Goal: Task Accomplishment & Management: Manage account settings

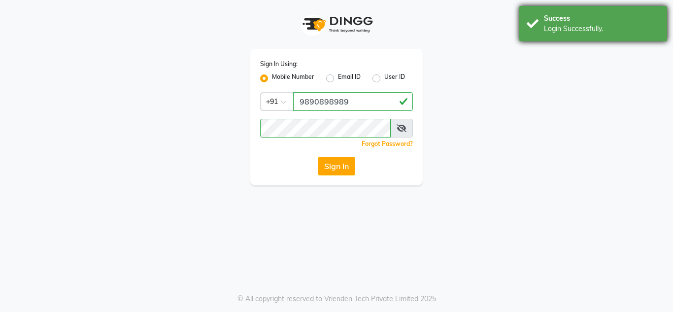
click at [620, 16] on div "Success" at bounding box center [602, 18] width 116 height 10
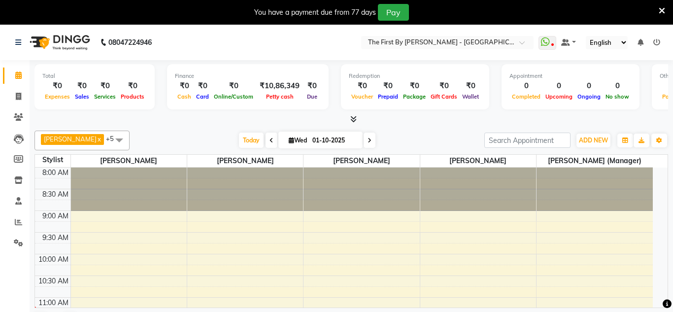
select select "en"
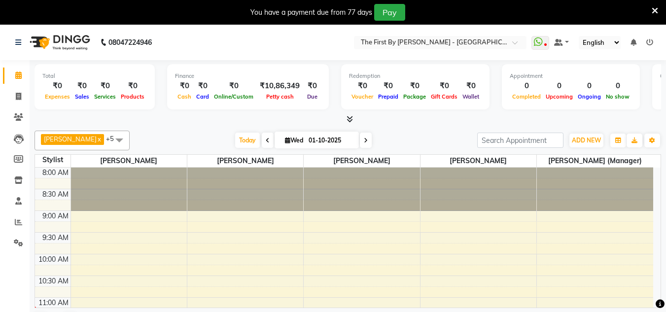
click at [650, 13] on div "You have a payment due from 77 days Pay" at bounding box center [327, 12] width 647 height 17
click at [655, 10] on icon at bounding box center [654, 10] width 6 height 9
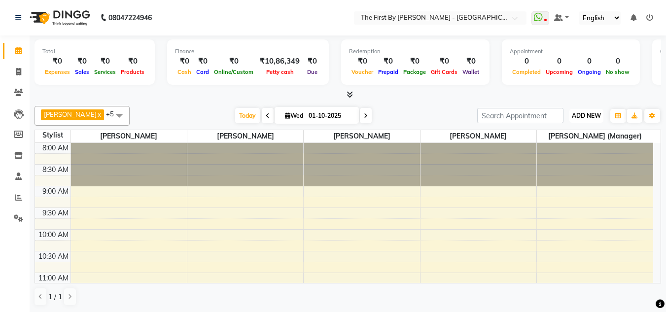
click at [594, 114] on span "ADD NEW" at bounding box center [585, 115] width 29 height 7
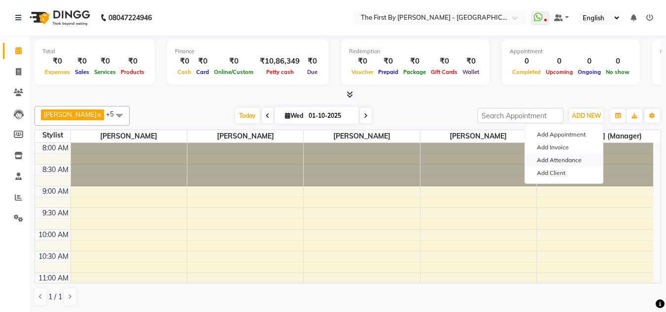
click at [581, 159] on link "Add Attendance" at bounding box center [564, 160] width 78 height 13
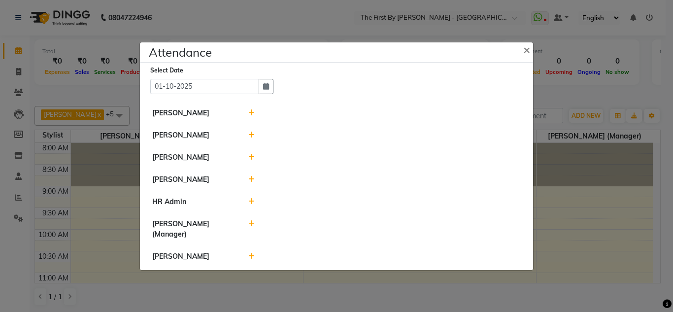
click at [252, 111] on icon at bounding box center [251, 112] width 6 height 7
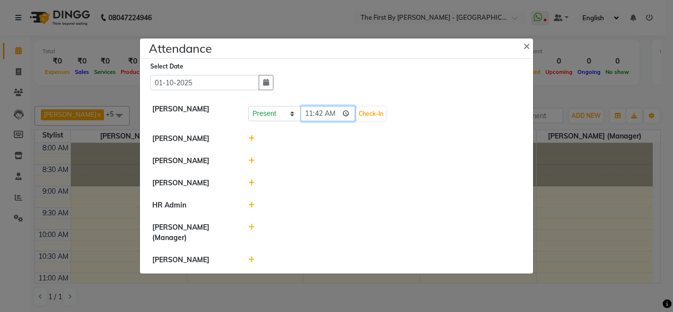
click at [307, 116] on input "11:42" at bounding box center [327, 113] width 55 height 15
type input "11:00"
click at [376, 112] on button "Check-In" at bounding box center [371, 114] width 30 height 14
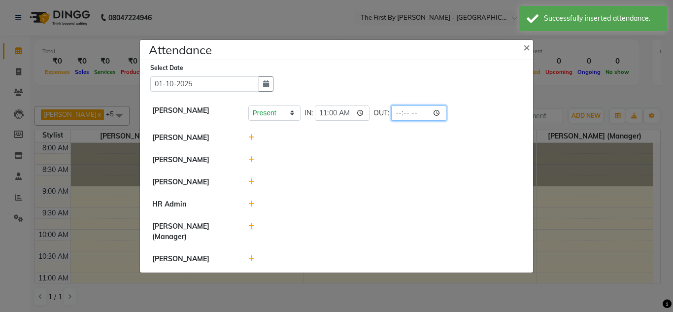
click at [397, 115] on input "time" at bounding box center [418, 112] width 55 height 15
type input "20:00"
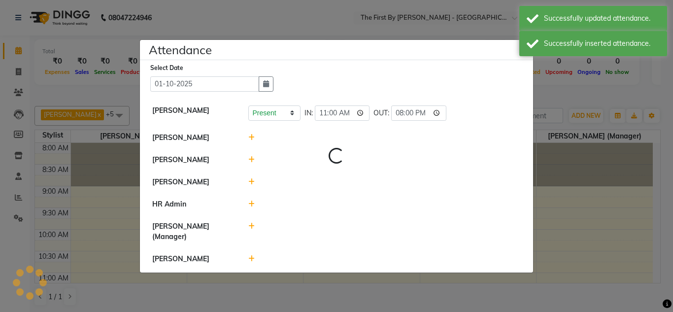
click at [370, 190] on li "[PERSON_NAME]" at bounding box center [336, 182] width 388 height 23
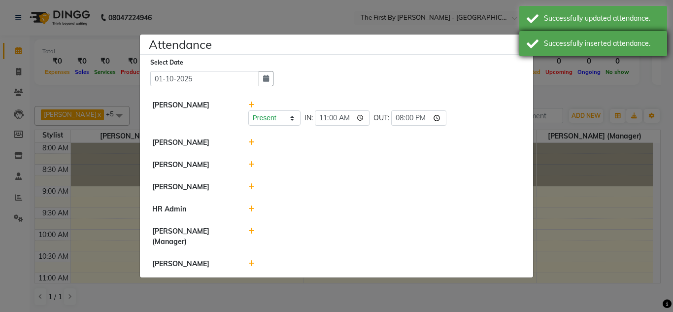
click at [520, 54] on div "Successfully inserted attendance." at bounding box center [593, 43] width 148 height 25
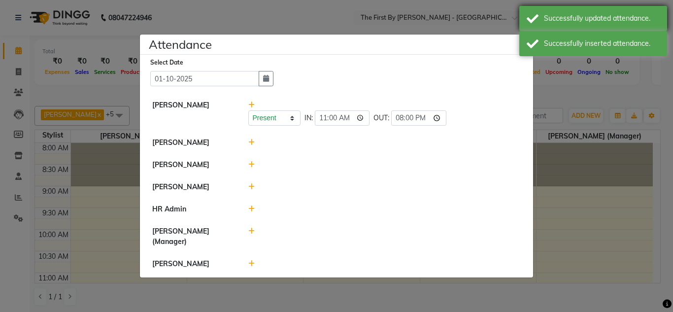
click at [530, 28] on div "Successfully updated attendance." at bounding box center [593, 18] width 148 height 25
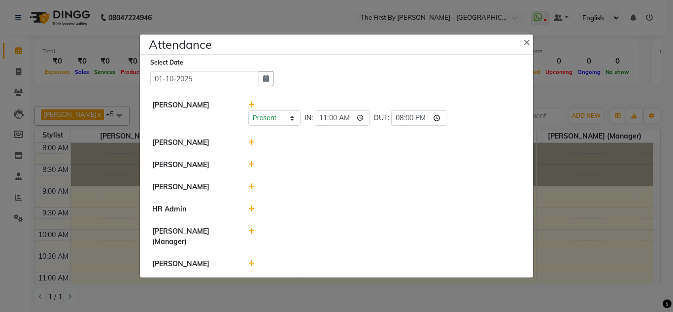
click at [253, 143] on icon at bounding box center [251, 142] width 6 height 7
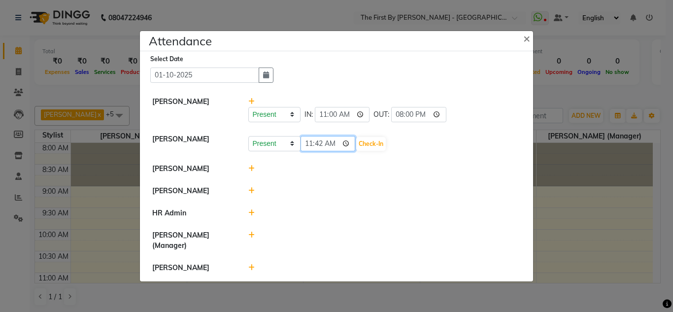
click at [305, 146] on input "11:42" at bounding box center [327, 143] width 55 height 15
type input "11:00"
click at [378, 148] on button "Check-In" at bounding box center [371, 144] width 30 height 14
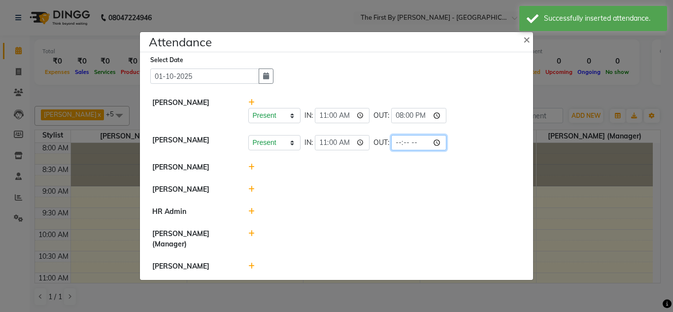
click at [397, 144] on input "time" at bounding box center [418, 142] width 55 height 15
type input "20:00"
click at [384, 168] on div at bounding box center [385, 167] width 288 height 10
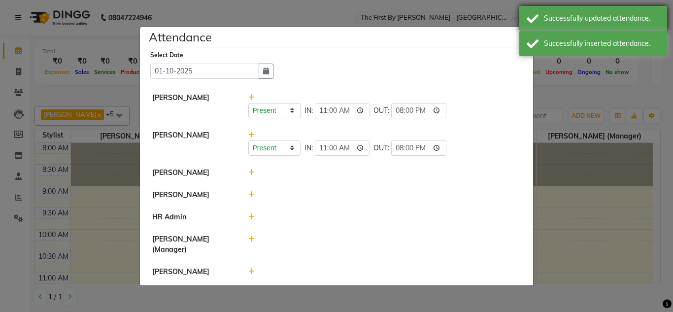
drag, startPoint x: 536, startPoint y: 41, endPoint x: 536, endPoint y: 21, distance: 20.7
click at [536, 40] on div "Successfully inserted attendance." at bounding box center [593, 43] width 148 height 25
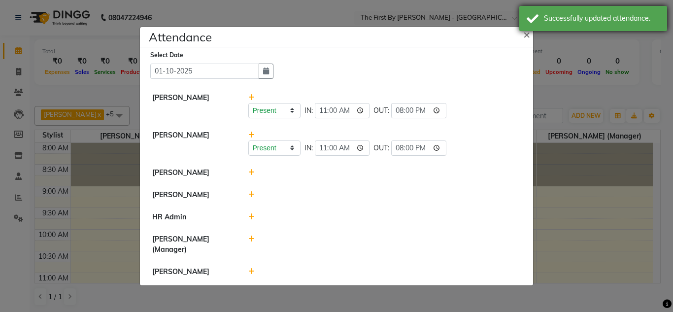
click at [536, 21] on div "Successfully updated attendance." at bounding box center [593, 18] width 148 height 25
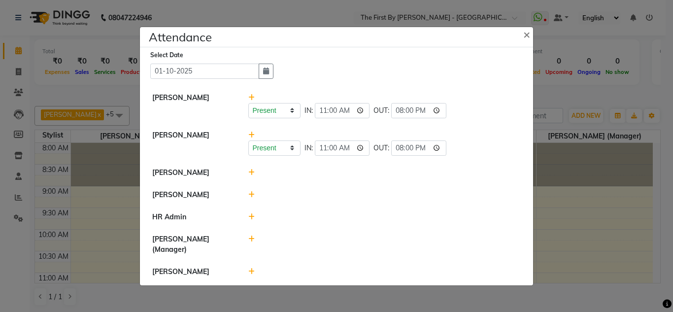
click at [254, 172] on div at bounding box center [385, 172] width 288 height 10
click at [252, 172] on icon at bounding box center [251, 172] width 6 height 7
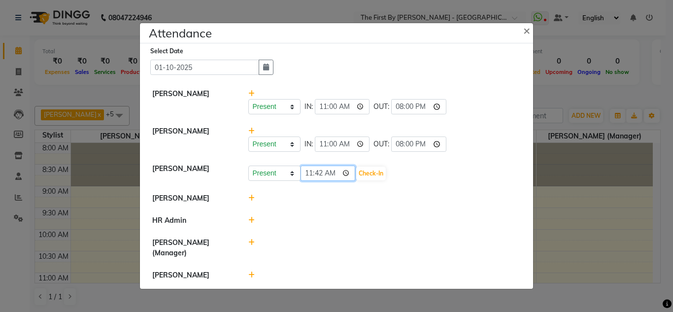
click at [308, 178] on input "11:42" at bounding box center [327, 173] width 55 height 15
type input "11:00"
click at [379, 176] on button "Check-In" at bounding box center [371, 174] width 30 height 14
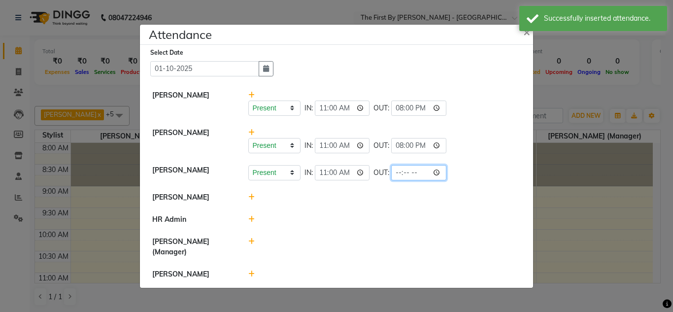
click at [400, 173] on input "time" at bounding box center [418, 172] width 55 height 15
type input "20:00"
click at [402, 218] on div at bounding box center [385, 219] width 288 height 10
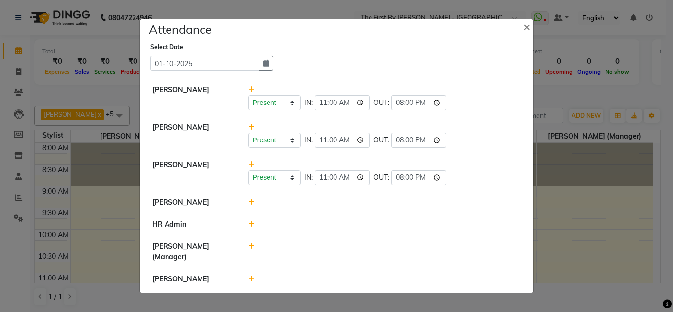
click at [250, 202] on icon at bounding box center [251, 202] width 6 height 7
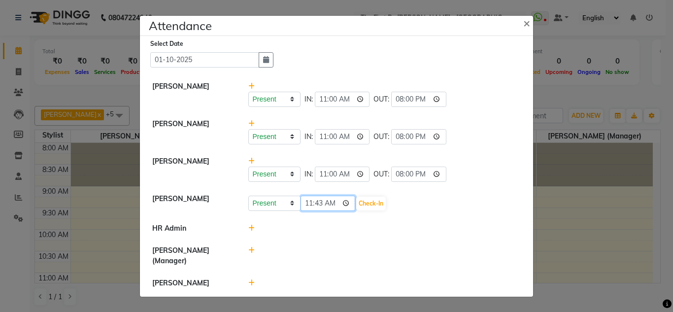
click at [311, 203] on input "11:43" at bounding box center [327, 203] width 55 height 15
type input "11:00"
drag, startPoint x: 367, startPoint y: 203, endPoint x: 374, endPoint y: 201, distance: 7.1
click at [367, 202] on button "Check-In" at bounding box center [371, 204] width 30 height 14
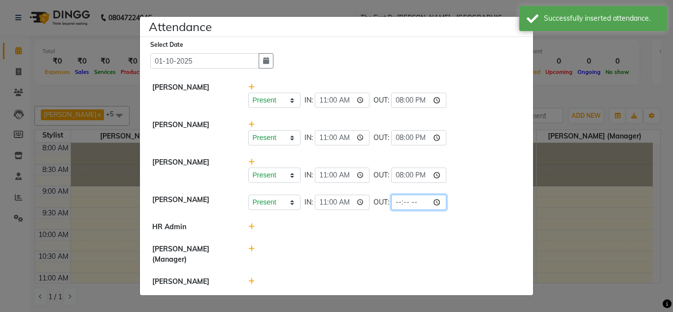
click at [396, 203] on input "time" at bounding box center [418, 202] width 55 height 15
type input "20:00"
click at [393, 230] on div at bounding box center [385, 227] width 288 height 10
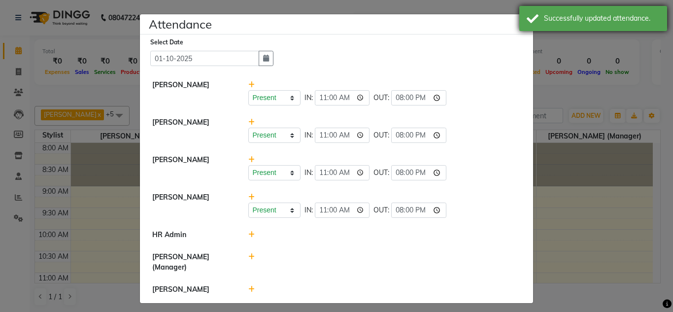
click at [650, 21] on div "Successfully updated attendance." at bounding box center [602, 18] width 116 height 10
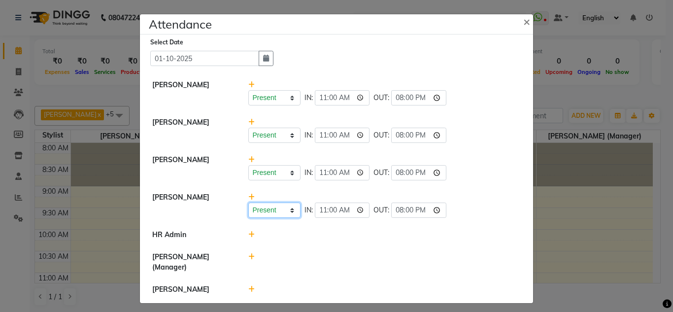
click at [279, 216] on select "Present Absent Late Half Day Weekly Off" at bounding box center [274, 209] width 52 height 15
select select "A"
click at [248, 202] on select "Present Absent Late Half Day Weekly Off" at bounding box center [274, 209] width 52 height 15
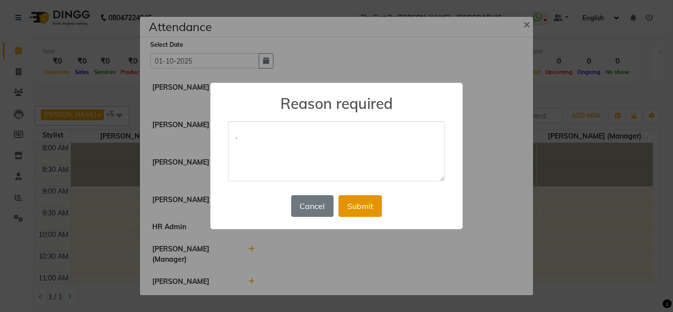
type textarea "."
click at [355, 204] on button "Submit" at bounding box center [359, 206] width 43 height 22
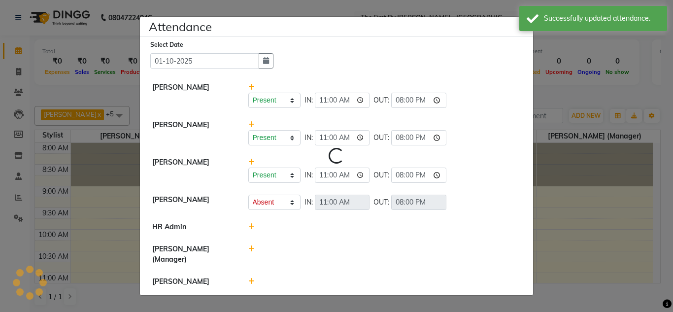
select select "A"
click at [254, 227] on div at bounding box center [385, 227] width 288 height 10
click at [251, 228] on icon at bounding box center [251, 226] width 6 height 7
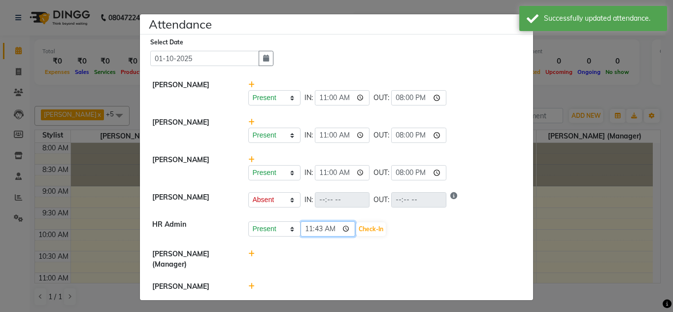
click at [308, 232] on input "11:43" at bounding box center [327, 228] width 55 height 15
type input "11:00"
click at [369, 235] on button "Check-In" at bounding box center [371, 229] width 30 height 14
select select "A"
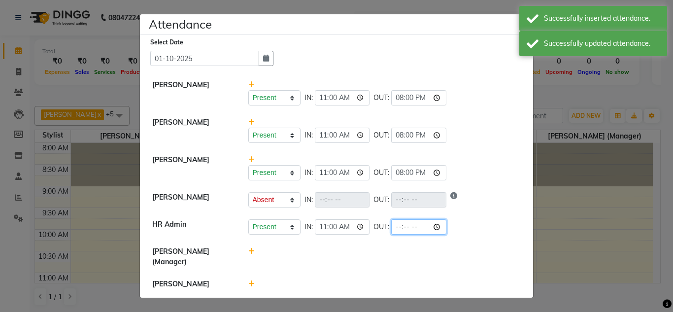
click at [397, 226] on input "time" at bounding box center [418, 226] width 55 height 15
type input "20:00"
click at [385, 267] on li "[PERSON_NAME] (Manager)" at bounding box center [336, 256] width 388 height 33
select select "A"
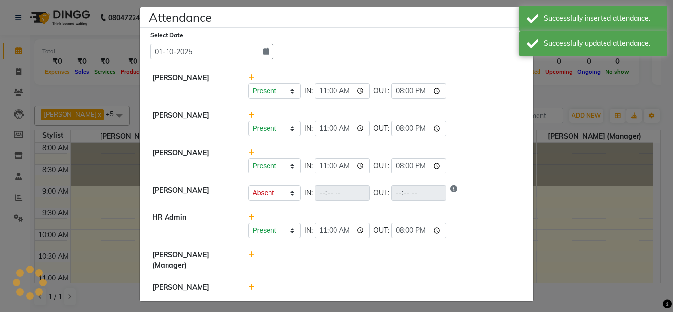
scroll to position [10, 0]
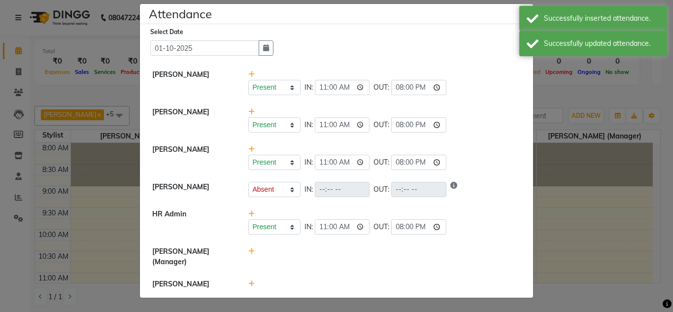
click at [248, 252] on icon at bounding box center [251, 251] width 6 height 7
click at [300, 256] on input "11:43" at bounding box center [327, 255] width 55 height 15
type input "11:00"
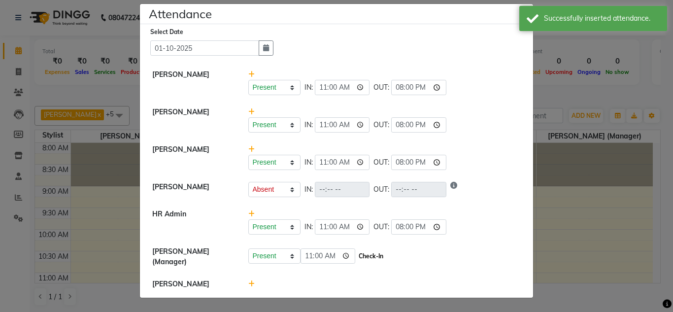
click at [381, 258] on button "Check-In" at bounding box center [371, 256] width 30 height 14
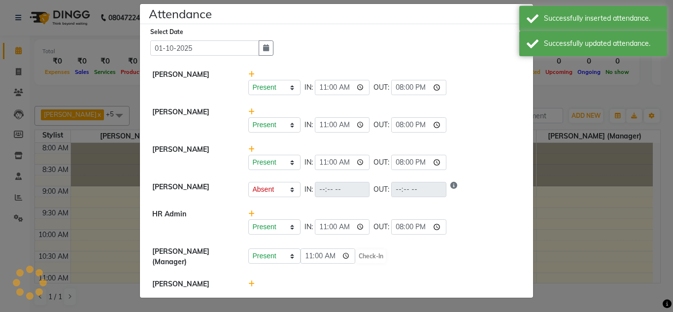
select select "A"
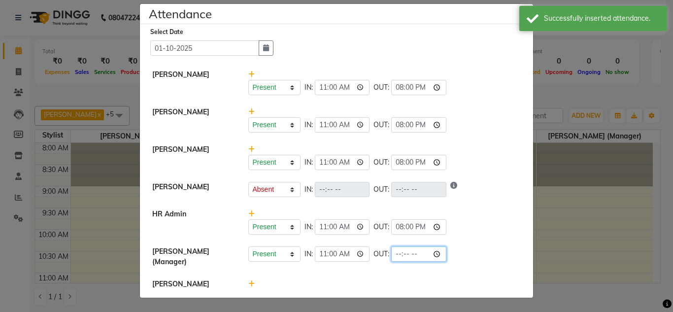
click at [392, 257] on input "time" at bounding box center [418, 253] width 55 height 15
type input "20:00"
click at [382, 281] on div at bounding box center [385, 284] width 288 height 10
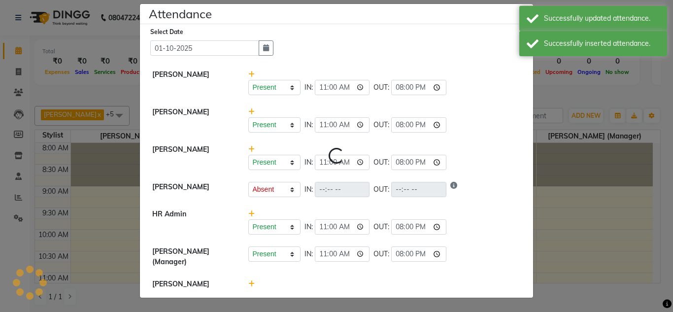
select select "A"
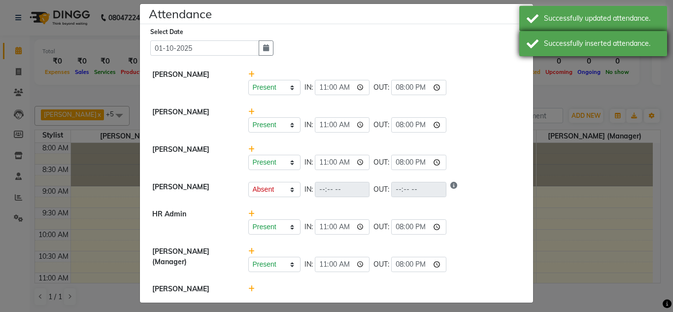
click at [540, 51] on div "Successfully inserted attendance." at bounding box center [593, 43] width 148 height 25
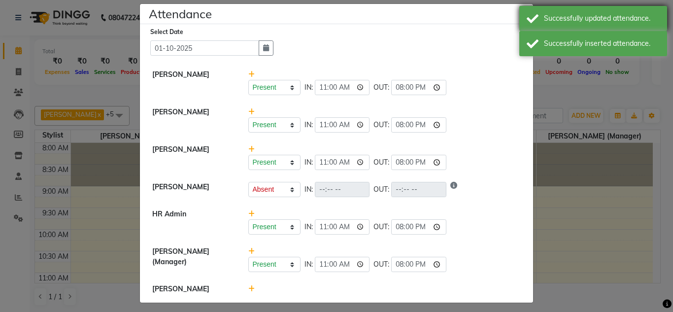
click at [535, 13] on div "Successfully updated attendance." at bounding box center [593, 18] width 148 height 25
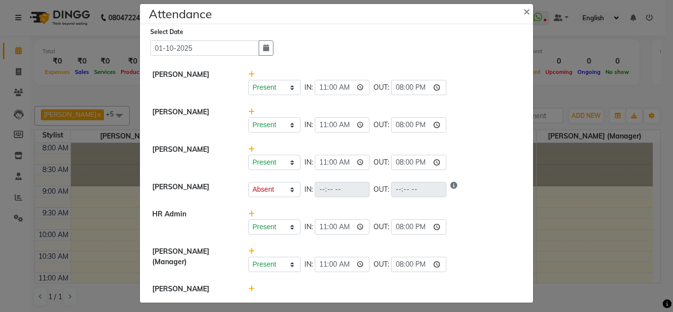
click at [248, 292] on span at bounding box center [251, 288] width 6 height 9
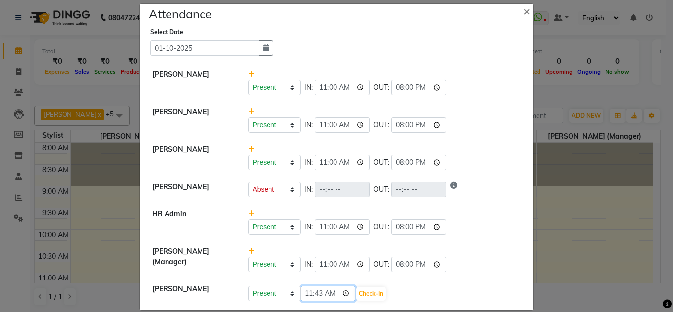
click at [308, 295] on input "11:43" at bounding box center [327, 293] width 55 height 15
type input "11:00"
click at [365, 298] on button "Check-In" at bounding box center [371, 294] width 30 height 14
select select "A"
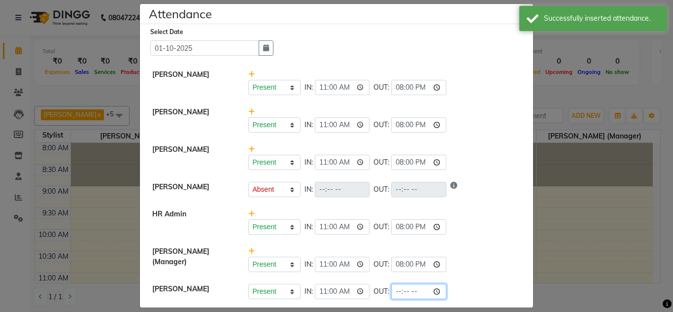
click at [399, 293] on input "time" at bounding box center [418, 291] width 55 height 15
type input "20:00"
select select "A"
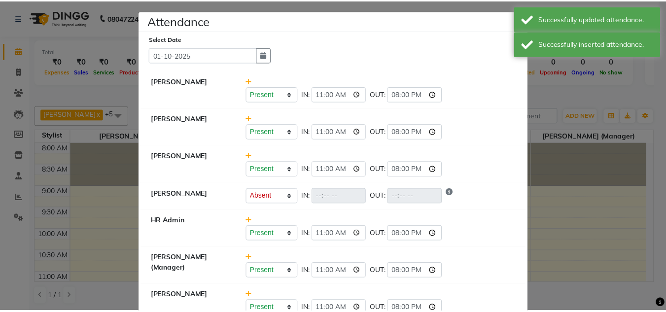
scroll to position [0, 0]
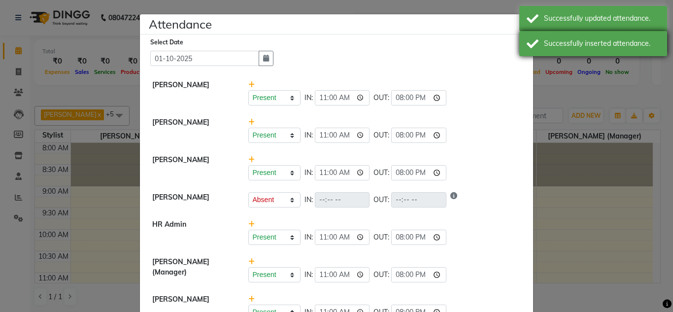
click at [524, 54] on div "Successfully inserted attendance." at bounding box center [593, 43] width 148 height 25
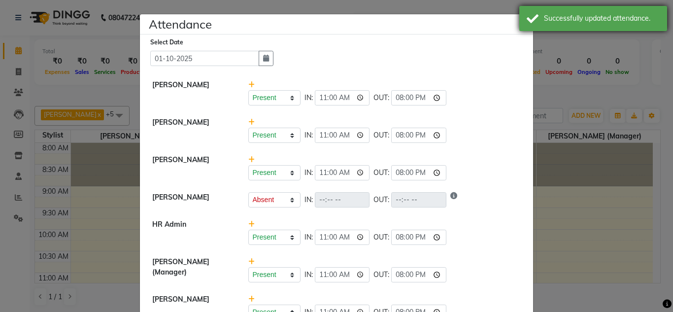
click at [527, 27] on div "Successfully updated attendance." at bounding box center [593, 18] width 148 height 25
click at [527, 27] on button "×" at bounding box center [527, 21] width 25 height 28
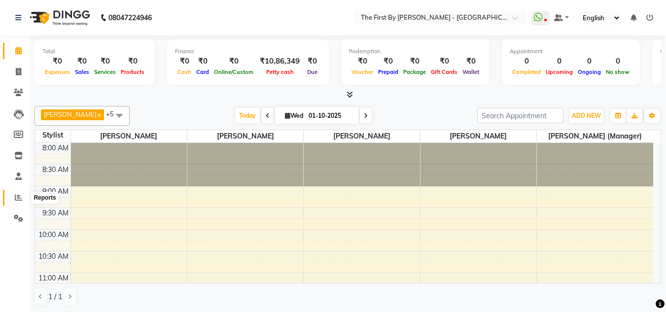
click at [14, 199] on span at bounding box center [18, 197] width 17 height 11
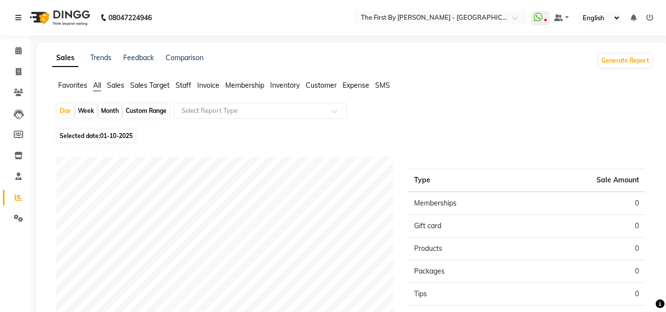
click at [111, 112] on div "Month" at bounding box center [110, 111] width 23 height 14
select select "10"
select select "2025"
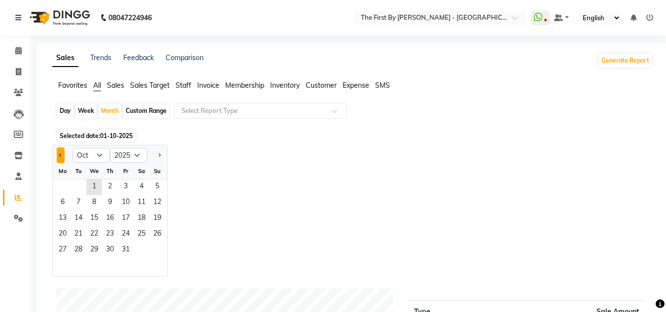
click at [65, 155] on button "Previous month" at bounding box center [61, 155] width 8 height 16
select select "9"
click at [67, 183] on span "1" at bounding box center [63, 187] width 16 height 16
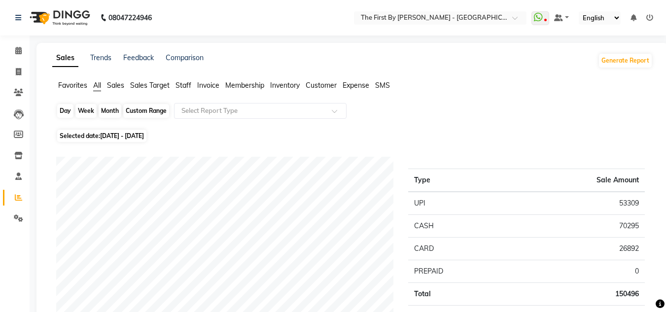
click at [112, 104] on div "Month" at bounding box center [110, 111] width 23 height 14
select select "9"
select select "2025"
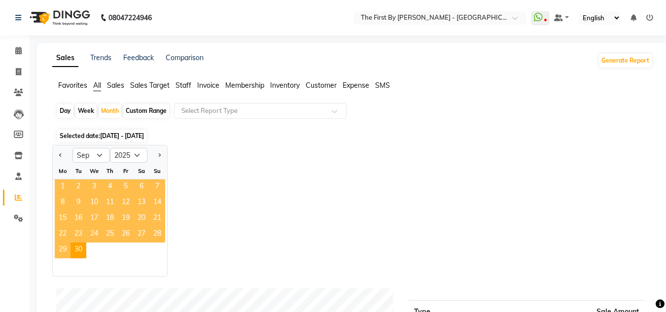
click at [63, 183] on span "1" at bounding box center [63, 187] width 16 height 16
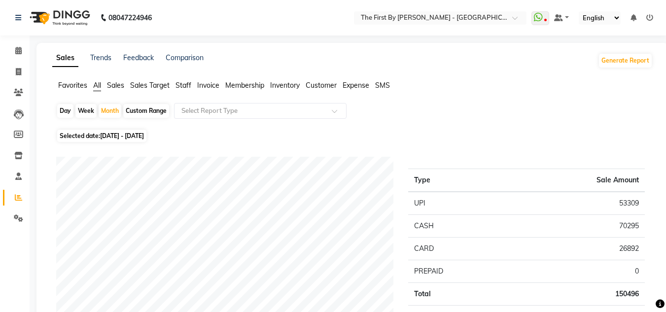
click at [623, 293] on td "150496" at bounding box center [576, 294] width 135 height 23
copy td "150496"
